Goal: Information Seeking & Learning: Learn about a topic

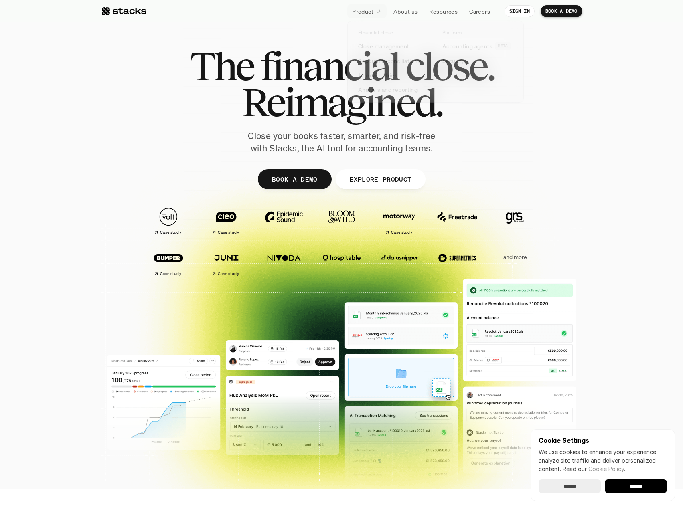
click at [272, 34] on div at bounding box center [341, 196] width 481 height 361
drag, startPoint x: 142, startPoint y: 110, endPoint x: 408, endPoint y: 160, distance: 270.5
click at [142, 110] on div "The financial close. Reimagined. Close your books faster, smarter, and risk-fre…" at bounding box center [341, 101] width 449 height 107
click at [432, 161] on div at bounding box center [341, 196] width 481 height 361
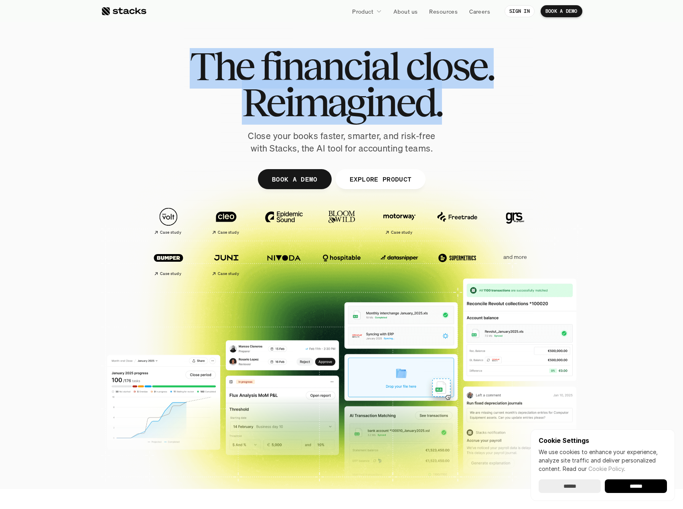
drag, startPoint x: 199, startPoint y: 60, endPoint x: 498, endPoint y: 117, distance: 304.7
click at [498, 117] on div "The financial close. Reimagined. Close your books faster, smarter, and risk-fre…" at bounding box center [341, 101] width 449 height 107
click at [413, 116] on span "Reimagined." at bounding box center [342, 102] width 200 height 36
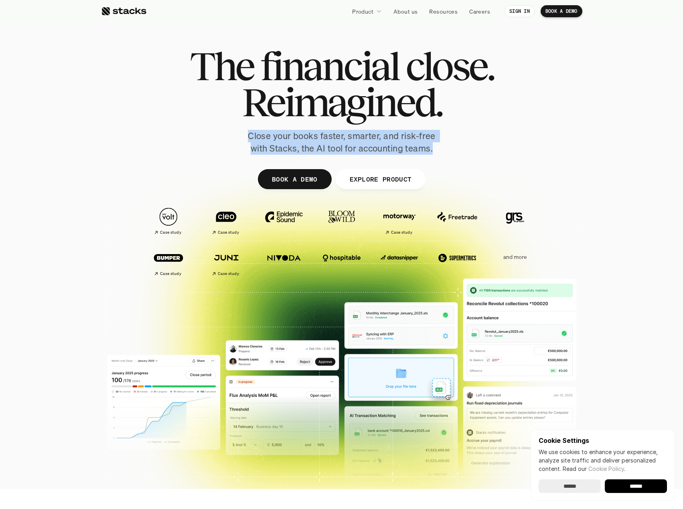
drag, startPoint x: 365, startPoint y: 137, endPoint x: 457, endPoint y: 148, distance: 92.5
click at [457, 148] on div "The financial close. Reimagined. Close your books faster, smarter, and risk-fre…" at bounding box center [341, 101] width 449 height 107
click at [456, 148] on div "The financial close. Reimagined. Close your books faster, smarter, and risk-fre…" at bounding box center [341, 101] width 449 height 107
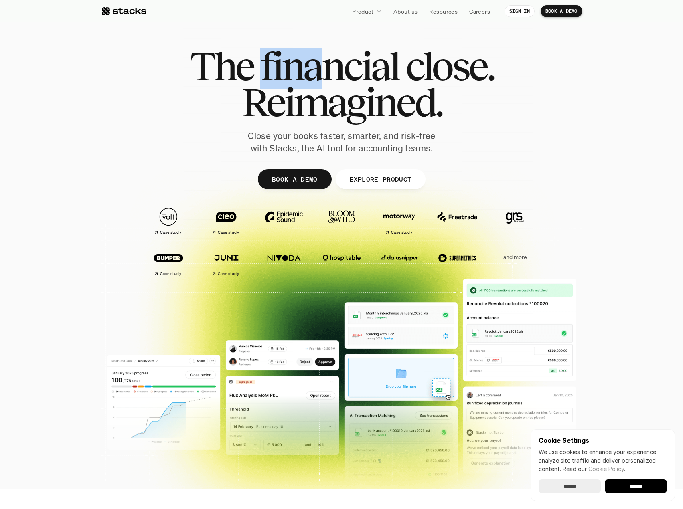
drag, startPoint x: 310, startPoint y: 72, endPoint x: 339, endPoint y: 76, distance: 29.2
click at [339, 76] on span "financial" at bounding box center [329, 66] width 138 height 36
click at [290, 119] on span "Reimagined." at bounding box center [342, 102] width 200 height 36
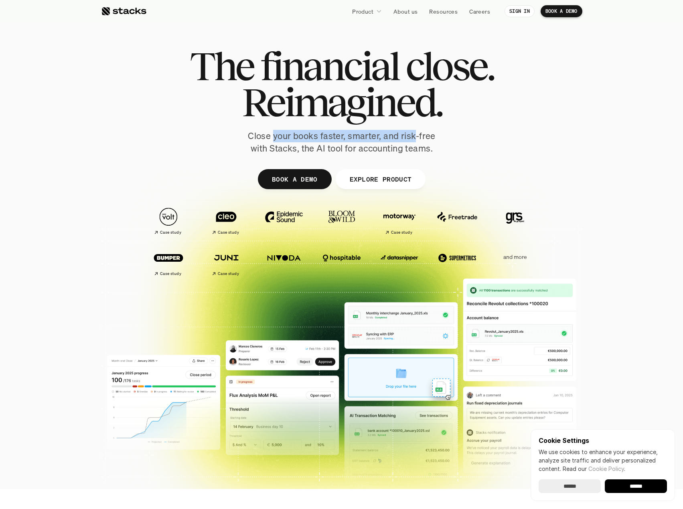
drag, startPoint x: 274, startPoint y: 133, endPoint x: 414, endPoint y: 137, distance: 140.5
click at [414, 137] on p "Close your books faster, smarter, and risk-free with Stacks, the AI tool for ac…" at bounding box center [342, 142] width 201 height 25
click at [373, 149] on p "Close your books faster, smarter, and risk-free with Stacks, the AI tool for ac…" at bounding box center [342, 142] width 201 height 25
drag, startPoint x: 253, startPoint y: 137, endPoint x: 384, endPoint y: 146, distance: 131.1
click at [384, 146] on p "Close your books faster, smarter, and risk-free with Stacks, the AI tool for ac…" at bounding box center [342, 142] width 201 height 25
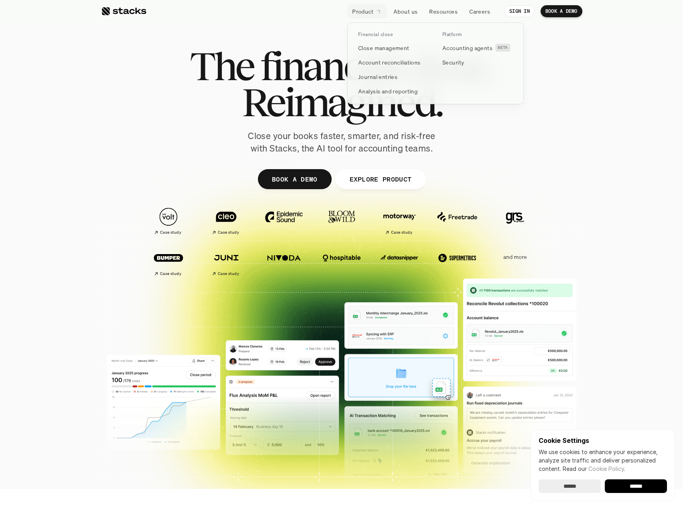
click at [375, 13] on link "Product" at bounding box center [366, 11] width 39 height 14
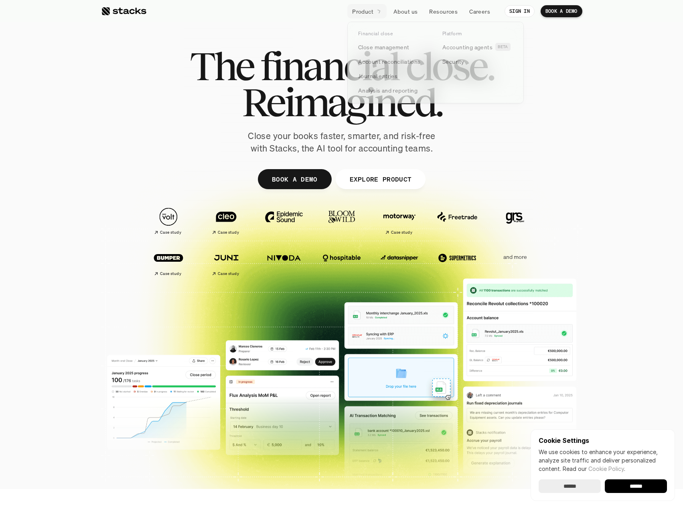
click at [236, 95] on h1 "Reimagined." at bounding box center [342, 102] width 304 height 36
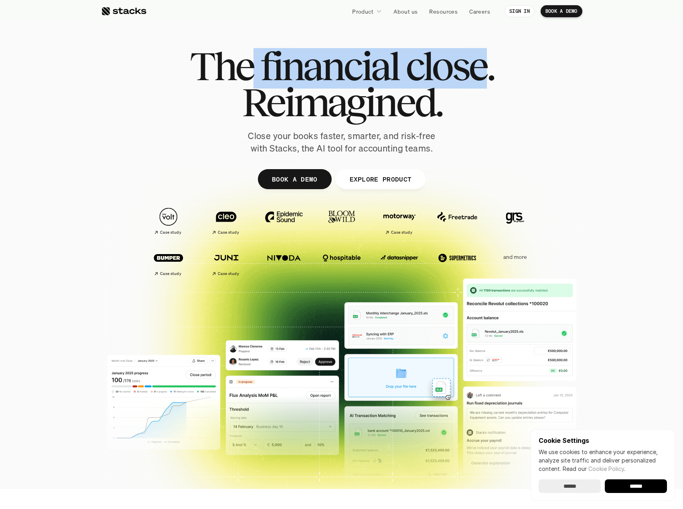
drag, startPoint x: 257, startPoint y: 64, endPoint x: 484, endPoint y: 71, distance: 226.8
click at [484, 71] on h1 "The financial close." at bounding box center [342, 66] width 304 height 36
click at [484, 71] on span "close." at bounding box center [450, 66] width 88 height 36
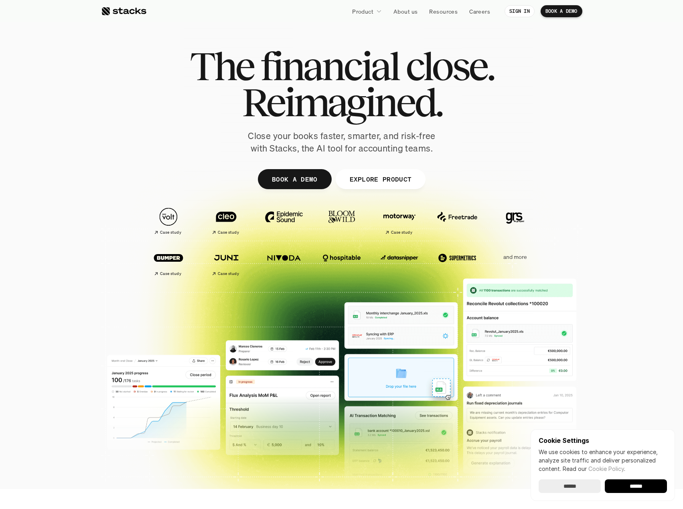
click at [404, 148] on p "Close your books faster, smarter, and risk-free with Stacks, the AI tool for ac…" at bounding box center [342, 142] width 201 height 25
